Goal: Task Accomplishment & Management: Use online tool/utility

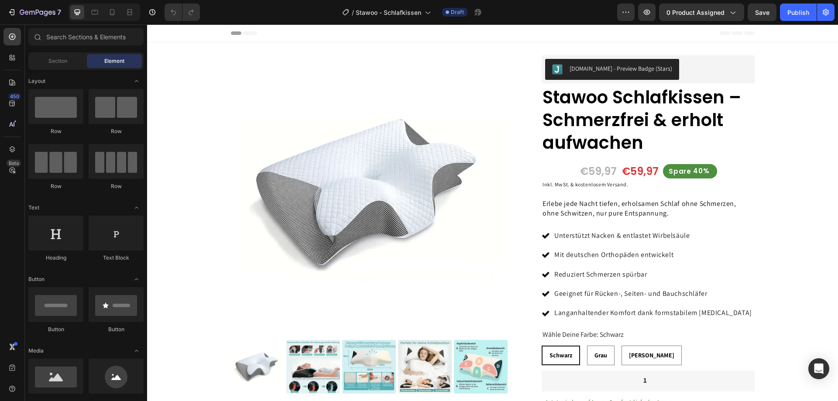
radio input "false"
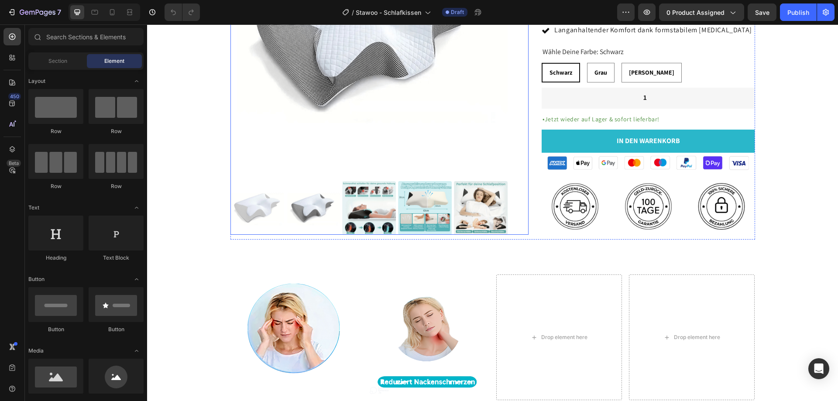
scroll to position [349, 0]
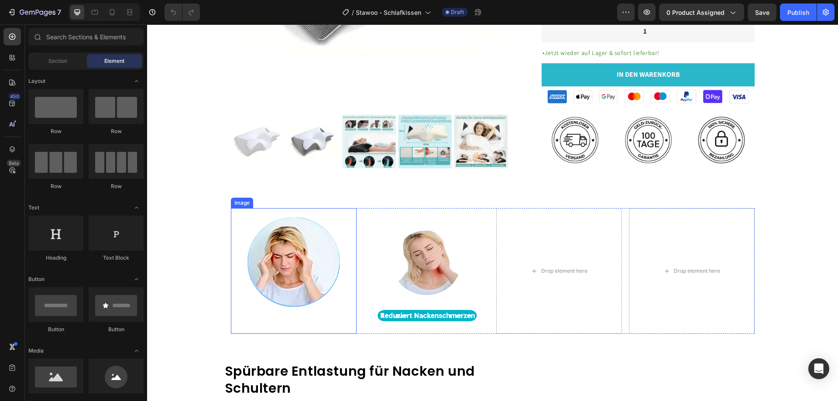
click at [331, 284] on img at bounding box center [294, 271] width 126 height 126
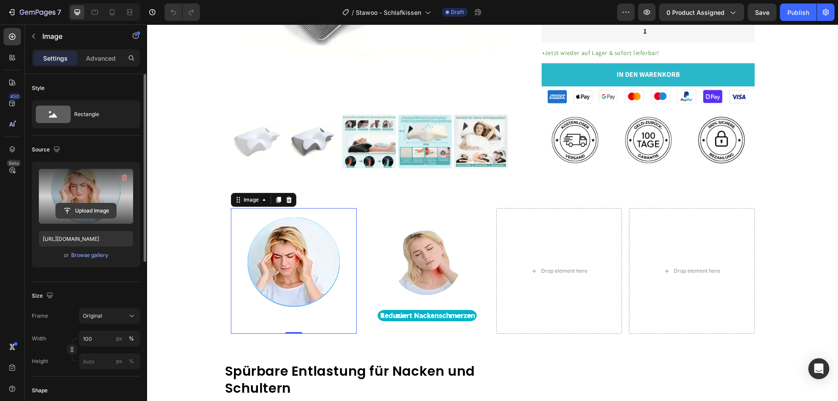
click at [82, 208] on input "file" at bounding box center [86, 210] width 60 height 15
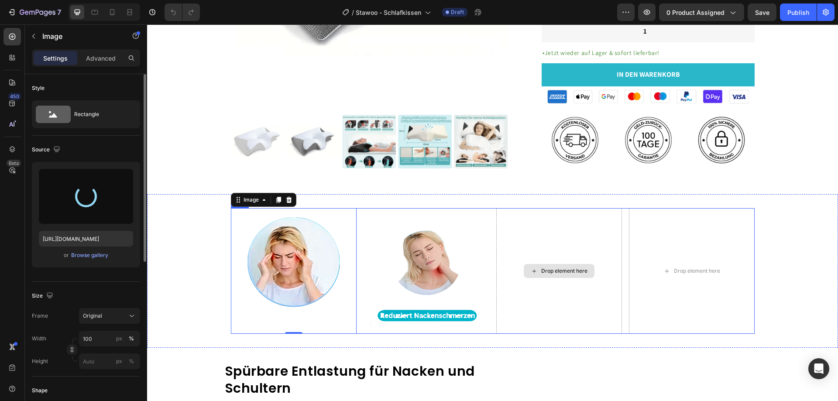
type input "[URL][DOMAIN_NAME]"
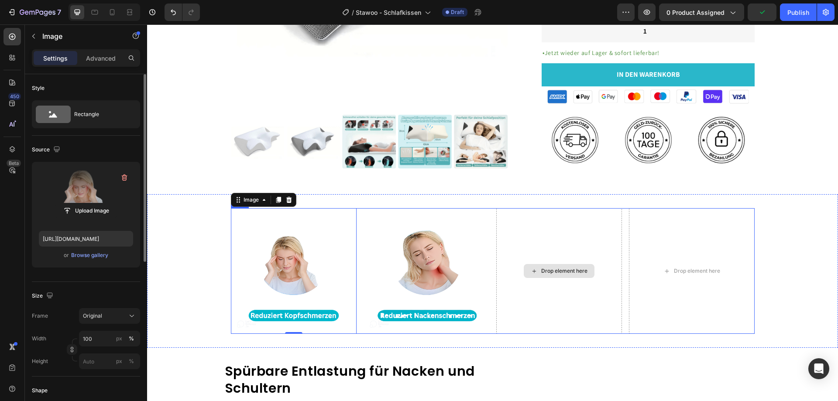
click at [548, 272] on div "Drop element here" at bounding box center [564, 271] width 46 height 7
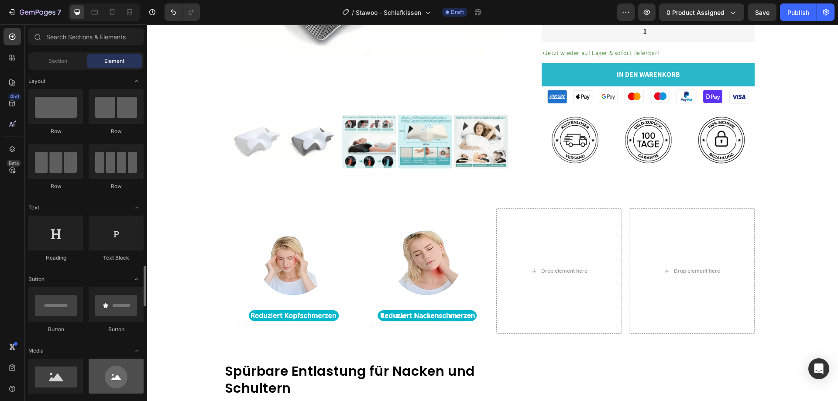
scroll to position [218, 0]
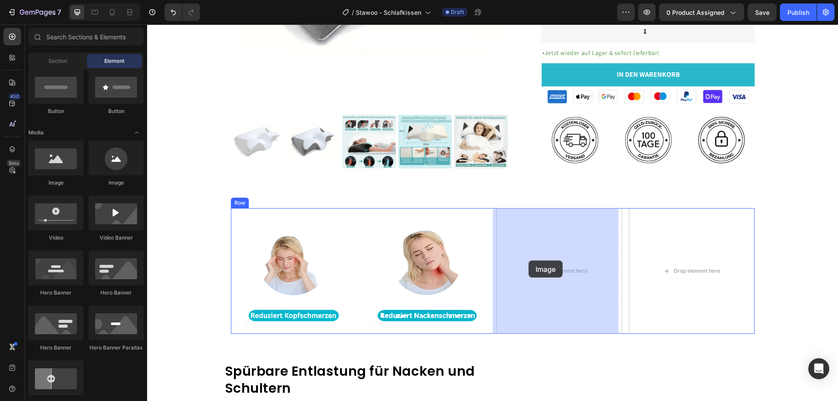
drag, startPoint x: 261, startPoint y: 193, endPoint x: 529, endPoint y: 261, distance: 275.6
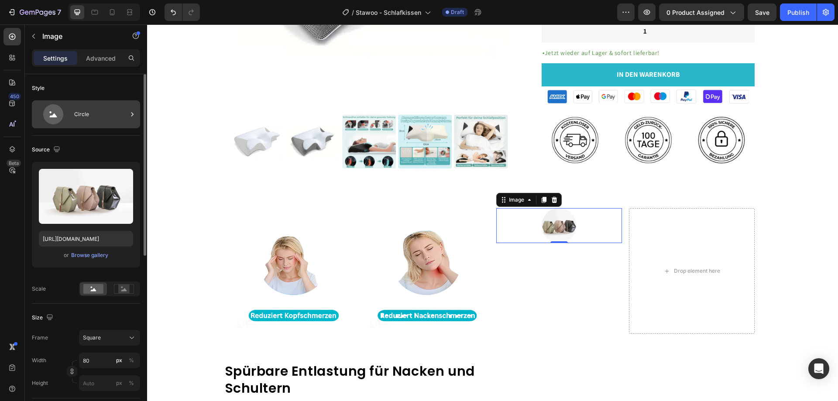
click at [94, 122] on div "Circle" at bounding box center [100, 114] width 53 height 20
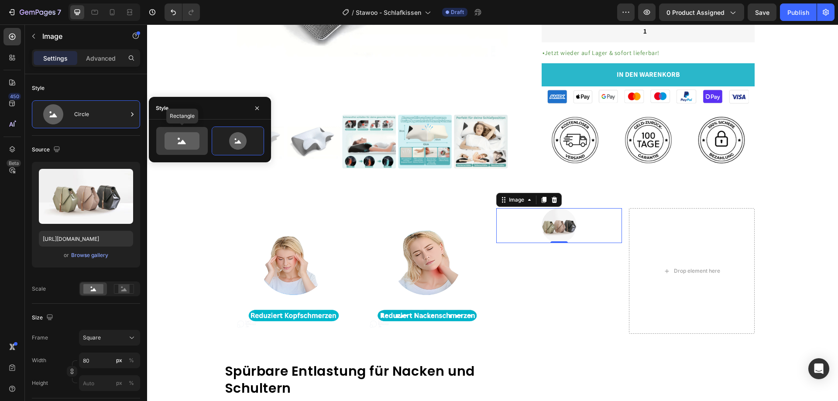
click at [202, 141] on icon at bounding box center [181, 140] width 41 height 17
type input "100"
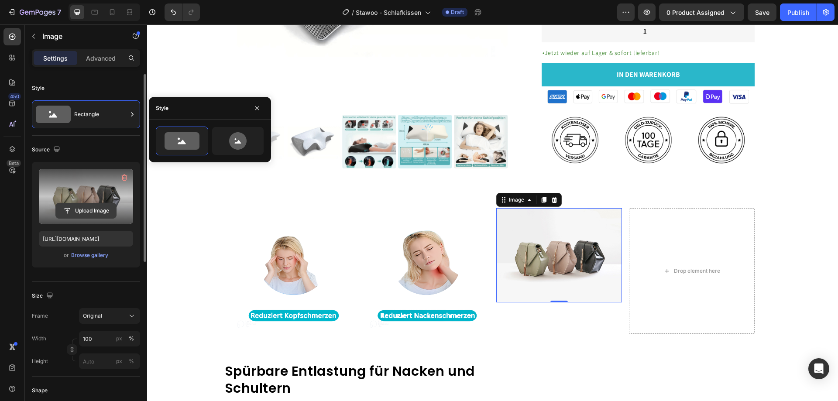
click at [101, 212] on input "file" at bounding box center [86, 210] width 60 height 15
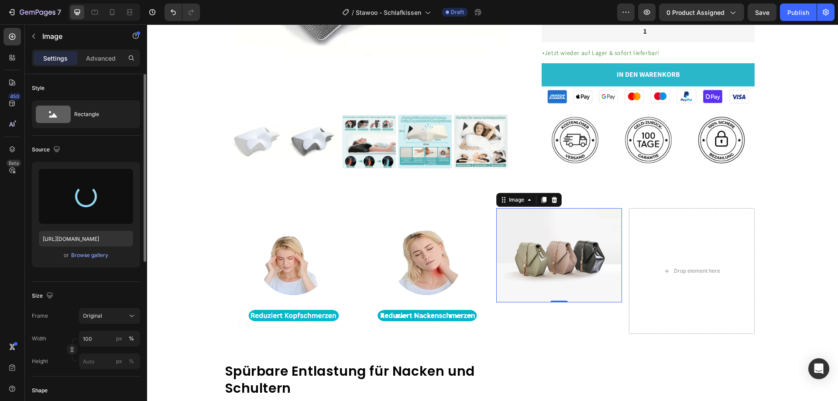
type input "[URL][DOMAIN_NAME]"
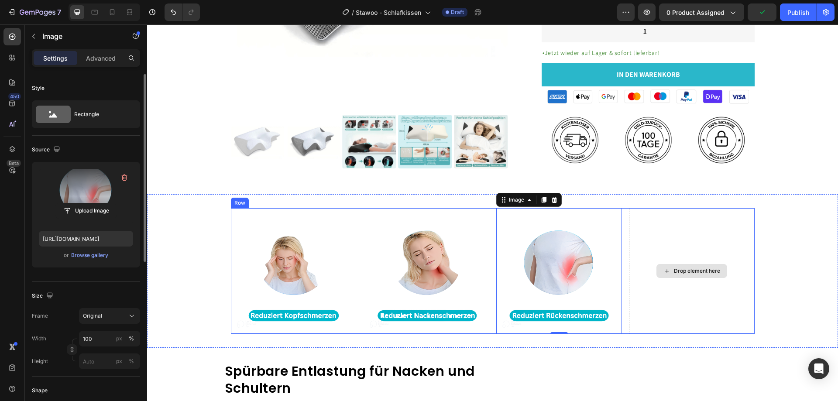
click at [695, 273] on div "Drop element here" at bounding box center [697, 271] width 46 height 7
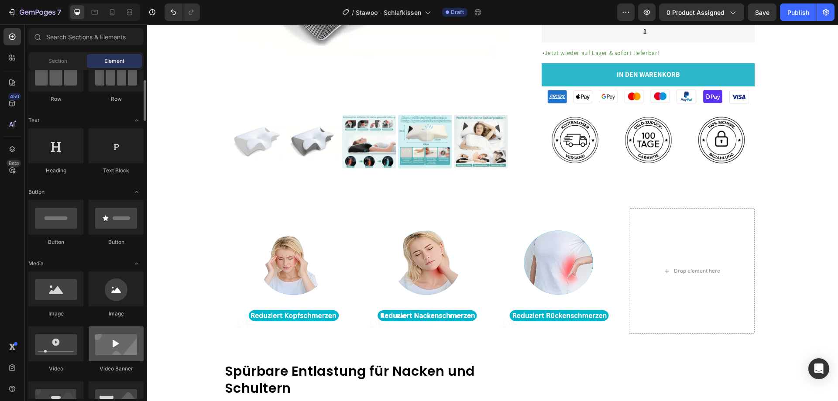
scroll to position [175, 0]
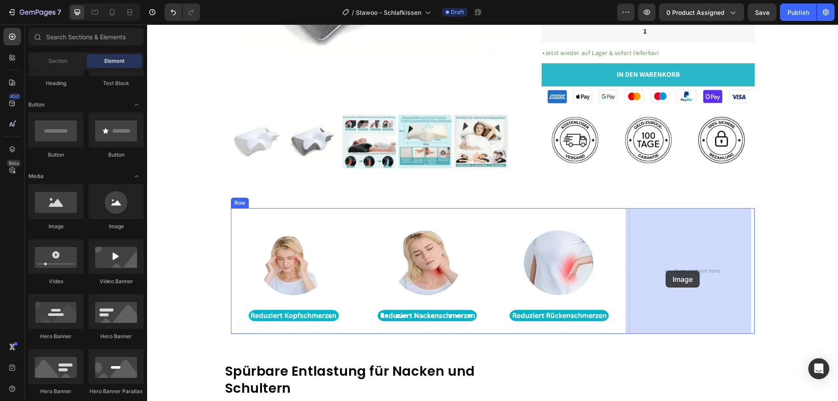
drag, startPoint x: 257, startPoint y: 236, endPoint x: 666, endPoint y: 271, distance: 410.5
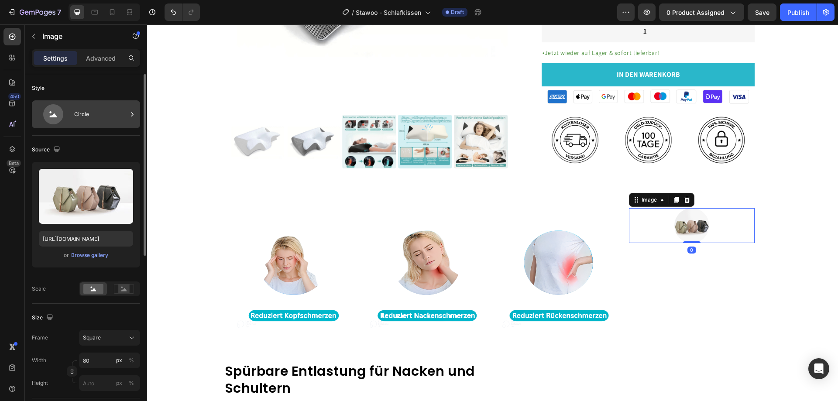
drag, startPoint x: 82, startPoint y: 114, endPoint x: 91, endPoint y: 116, distance: 8.8
click at [82, 114] on div "Circle" at bounding box center [100, 114] width 53 height 20
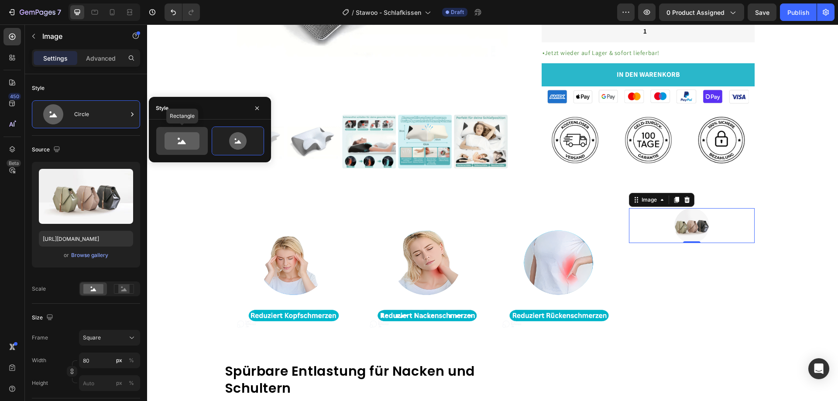
click at [187, 139] on icon at bounding box center [182, 140] width 35 height 17
type input "100"
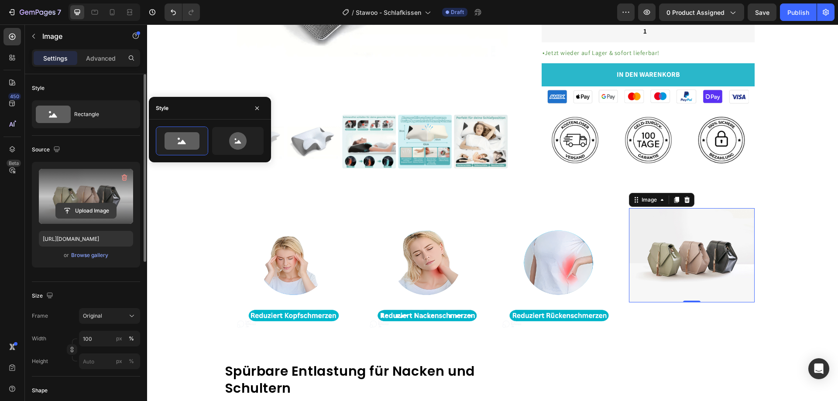
click at [99, 210] on input "file" at bounding box center [86, 210] width 60 height 15
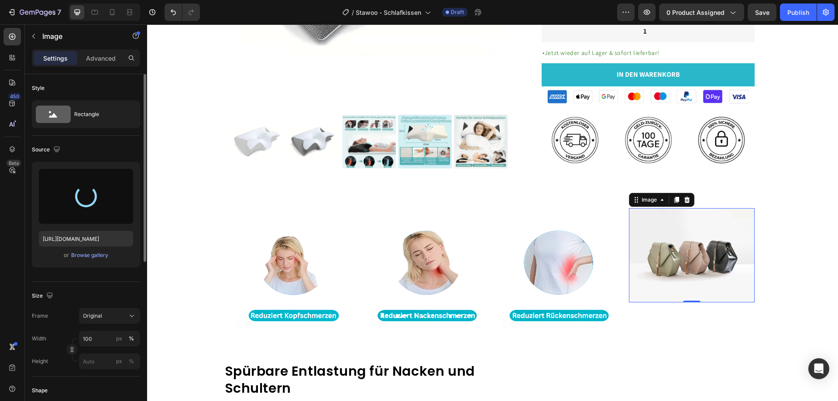
type input "[URL][DOMAIN_NAME]"
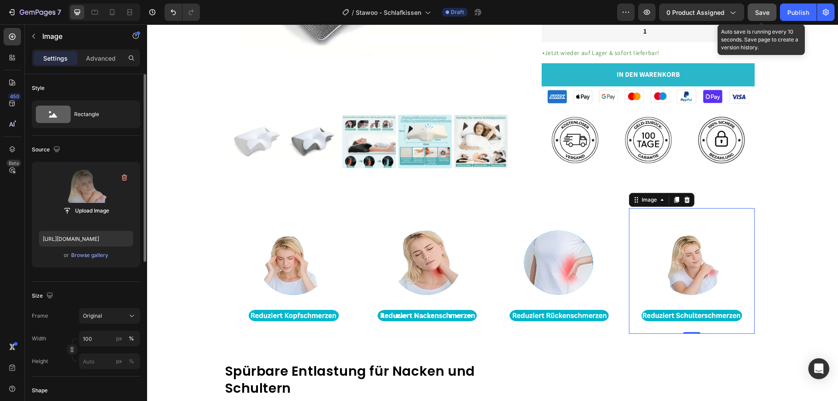
click at [763, 13] on span "Save" at bounding box center [762, 12] width 14 height 7
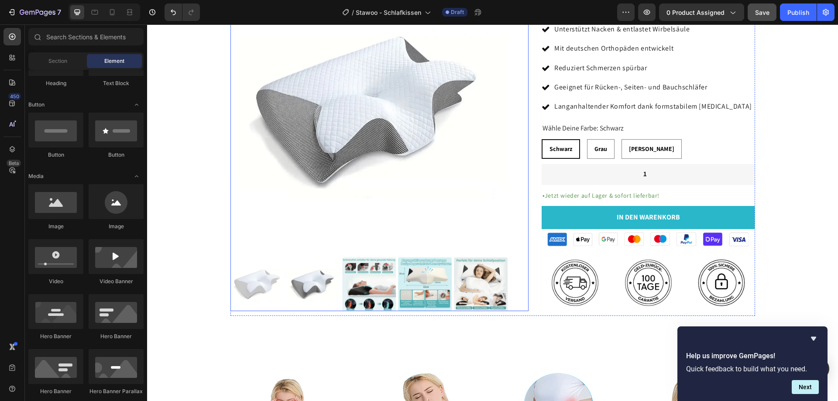
scroll to position [163, 0]
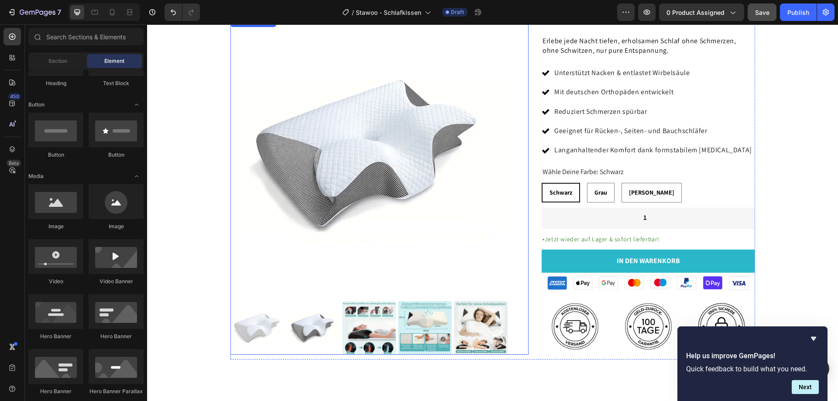
click at [328, 328] on img at bounding box center [313, 328] width 54 height 54
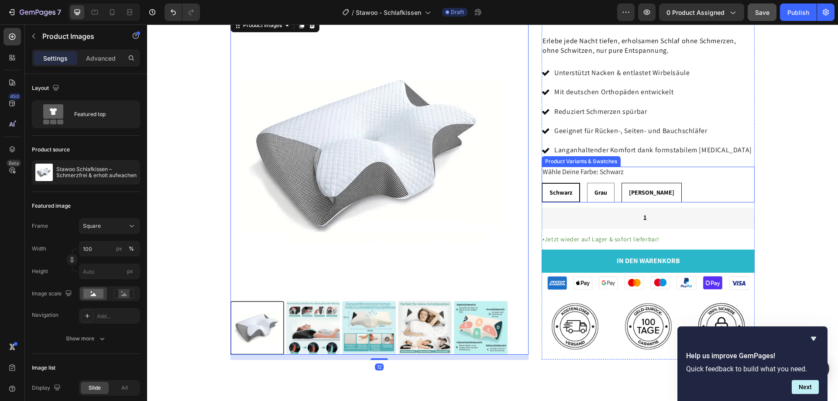
click at [604, 199] on div "Grau" at bounding box center [600, 192] width 27 height 15
click at [587, 183] on input "Grau Grau Grau" at bounding box center [587, 182] width 0 height 0
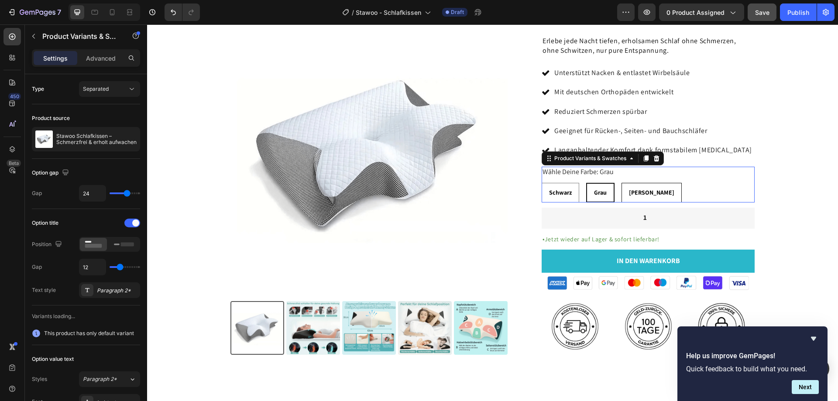
radio input "false"
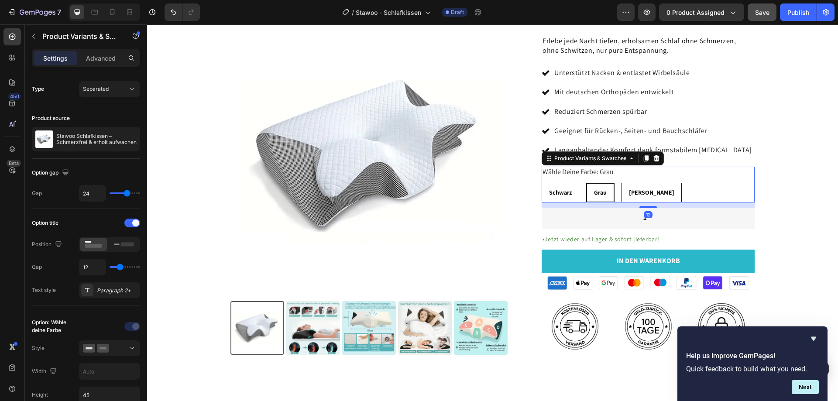
click at [633, 194] on span "[PERSON_NAME]" at bounding box center [651, 193] width 45 height 8
click at [622, 183] on input "[PERSON_NAME]" at bounding box center [621, 182] width 0 height 0
radio input "false"
click at [598, 195] on span "Grau" at bounding box center [600, 193] width 13 height 8
click at [586, 183] on input "Grau Grau Grau" at bounding box center [586, 182] width 0 height 0
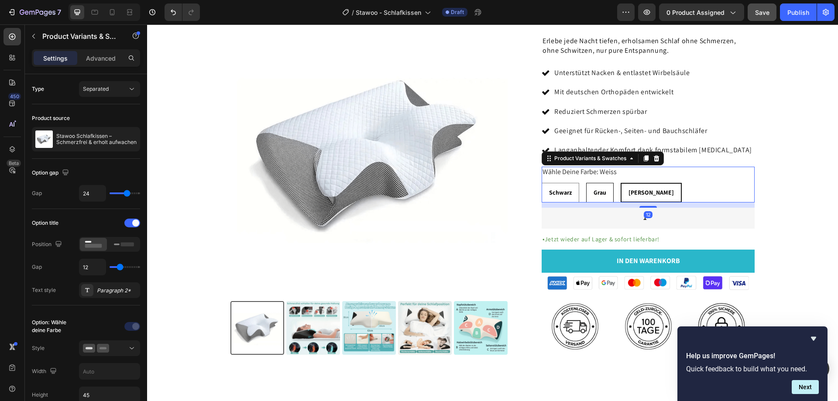
radio input "false"
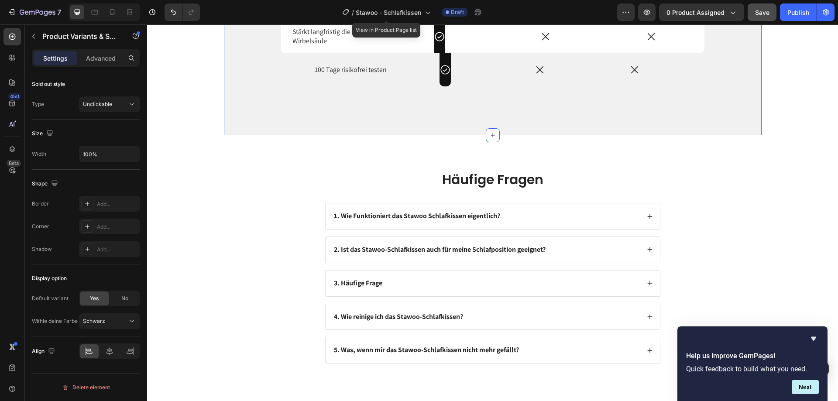
scroll to position [1865, 0]
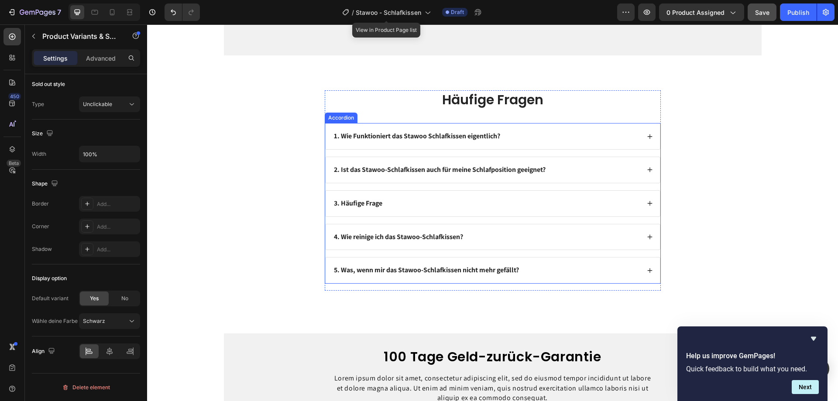
click at [443, 209] on div "3. Häufige Frage" at bounding box center [486, 204] width 307 height 12
